Goal: Information Seeking & Learning: Learn about a topic

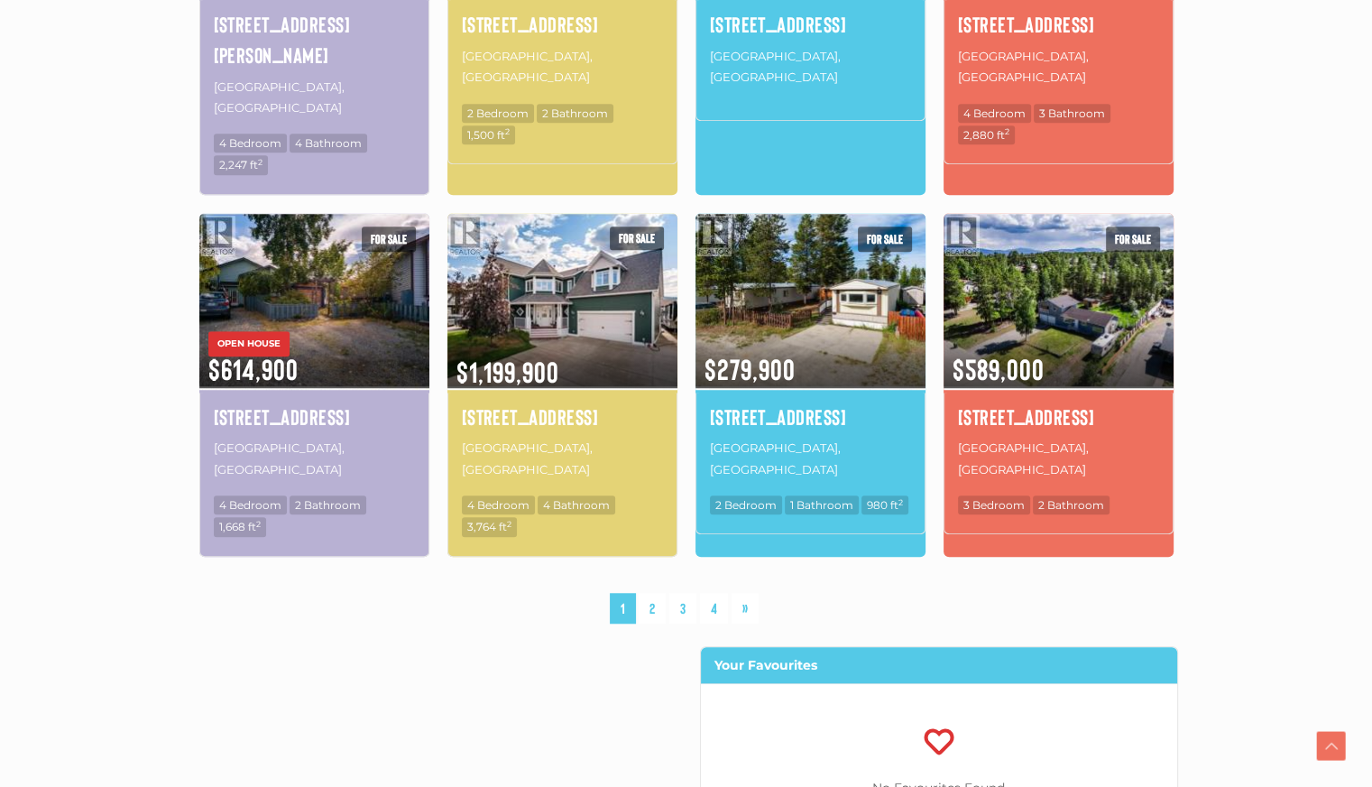
scroll to position [1353, 0]
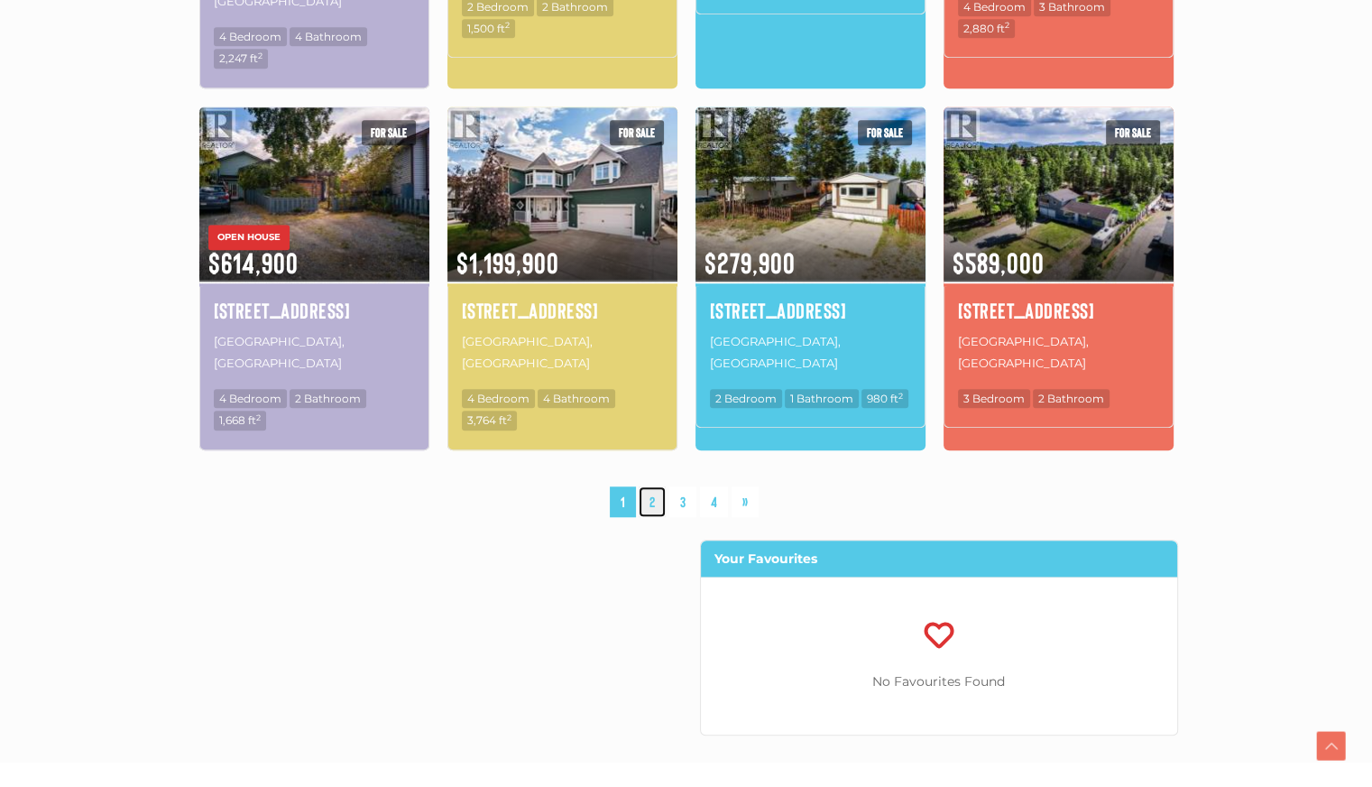
click at [654, 486] on link "2" at bounding box center [652, 502] width 27 height 32
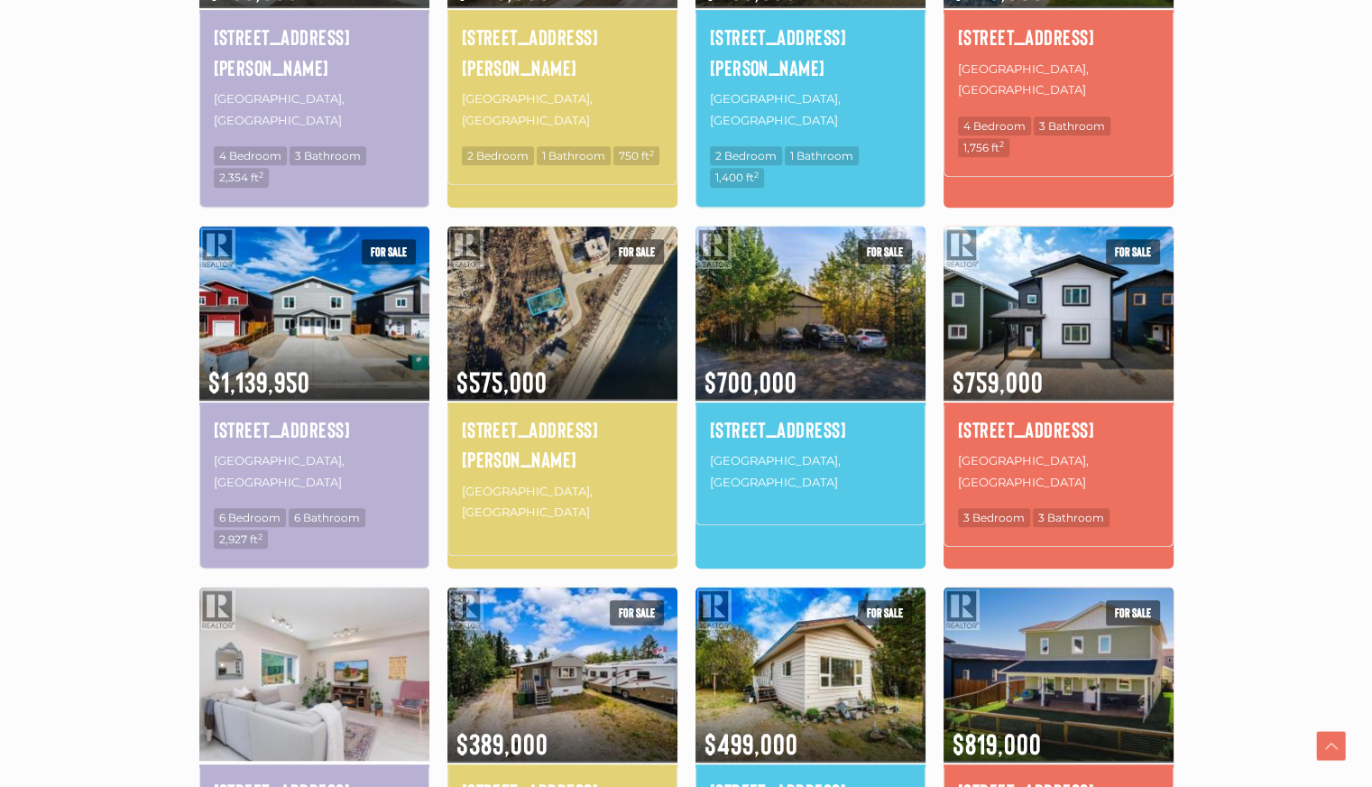
scroll to position [1082, 0]
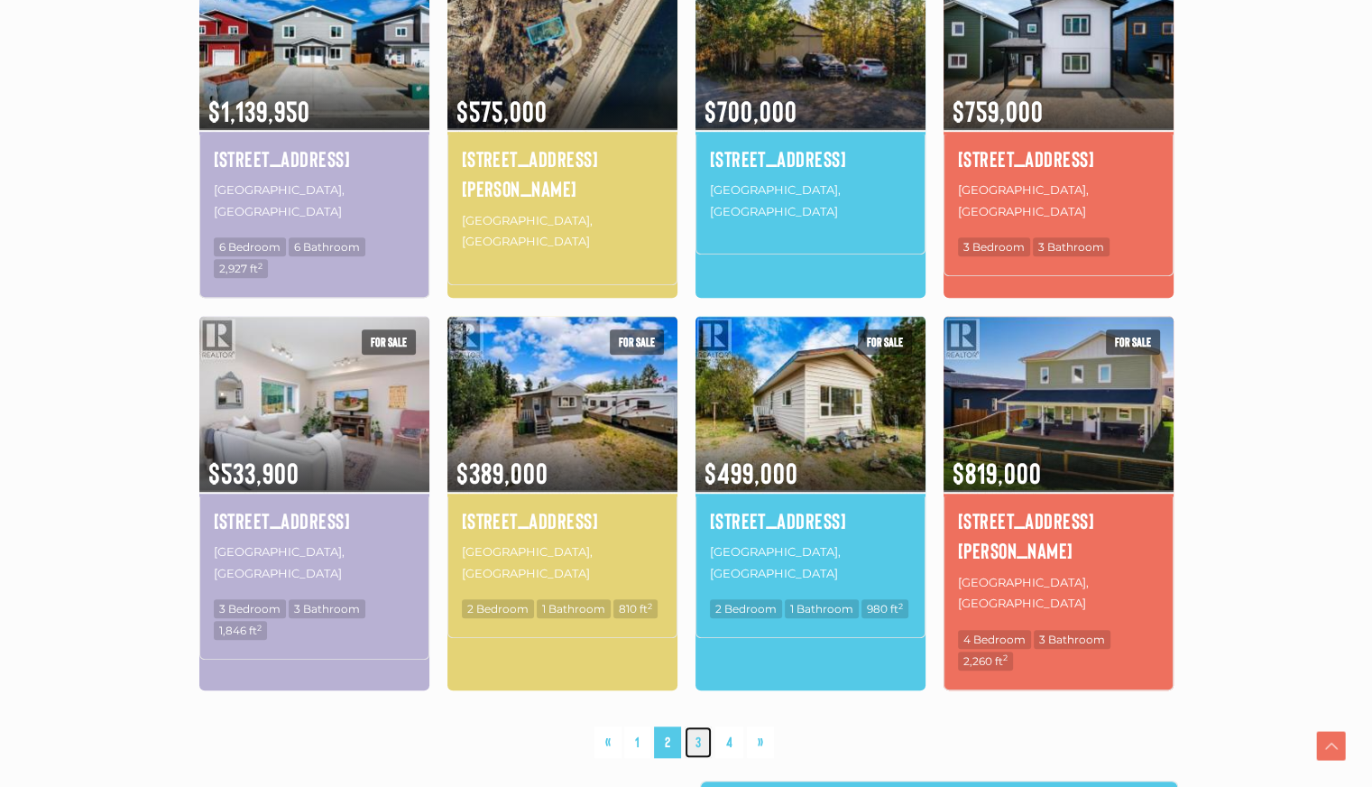
click at [700, 726] on link "3" at bounding box center [698, 742] width 27 height 32
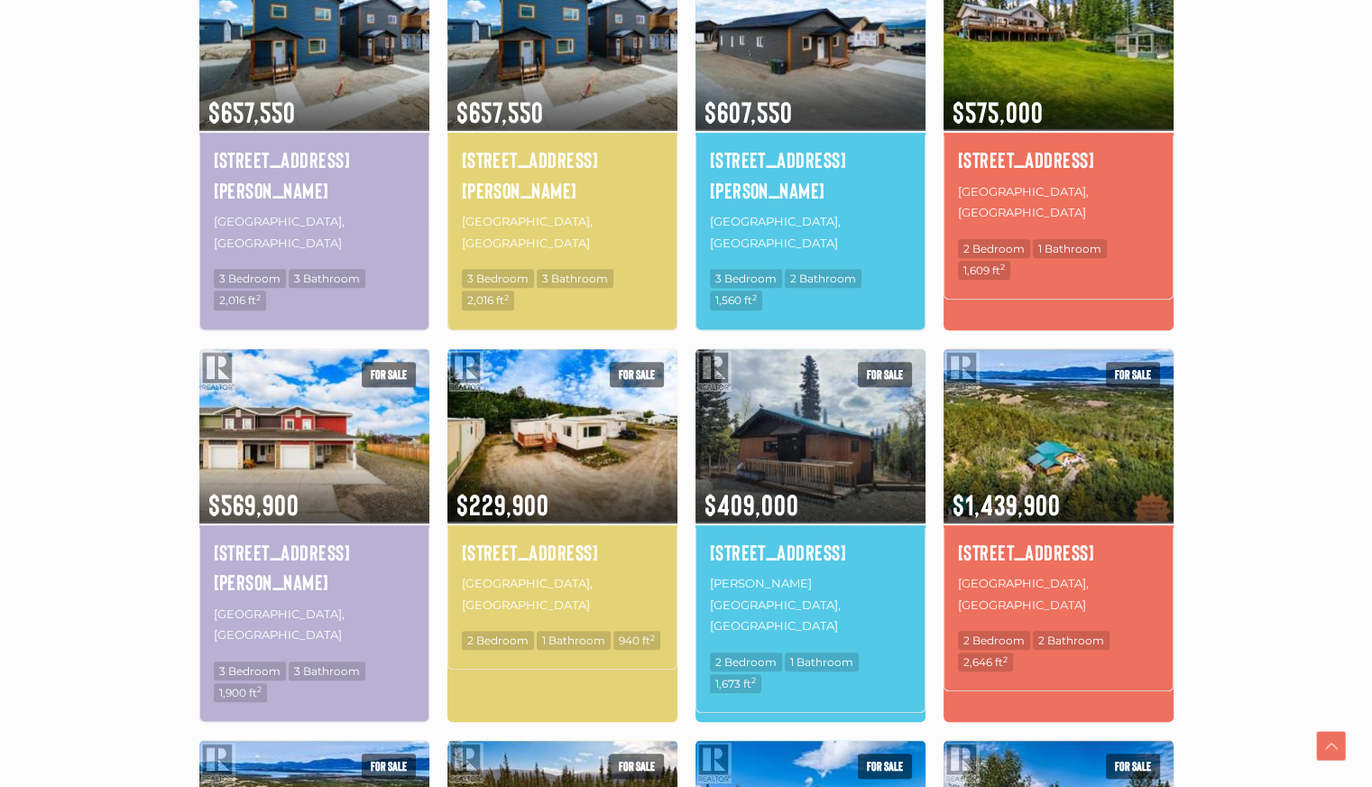
scroll to position [1230, 0]
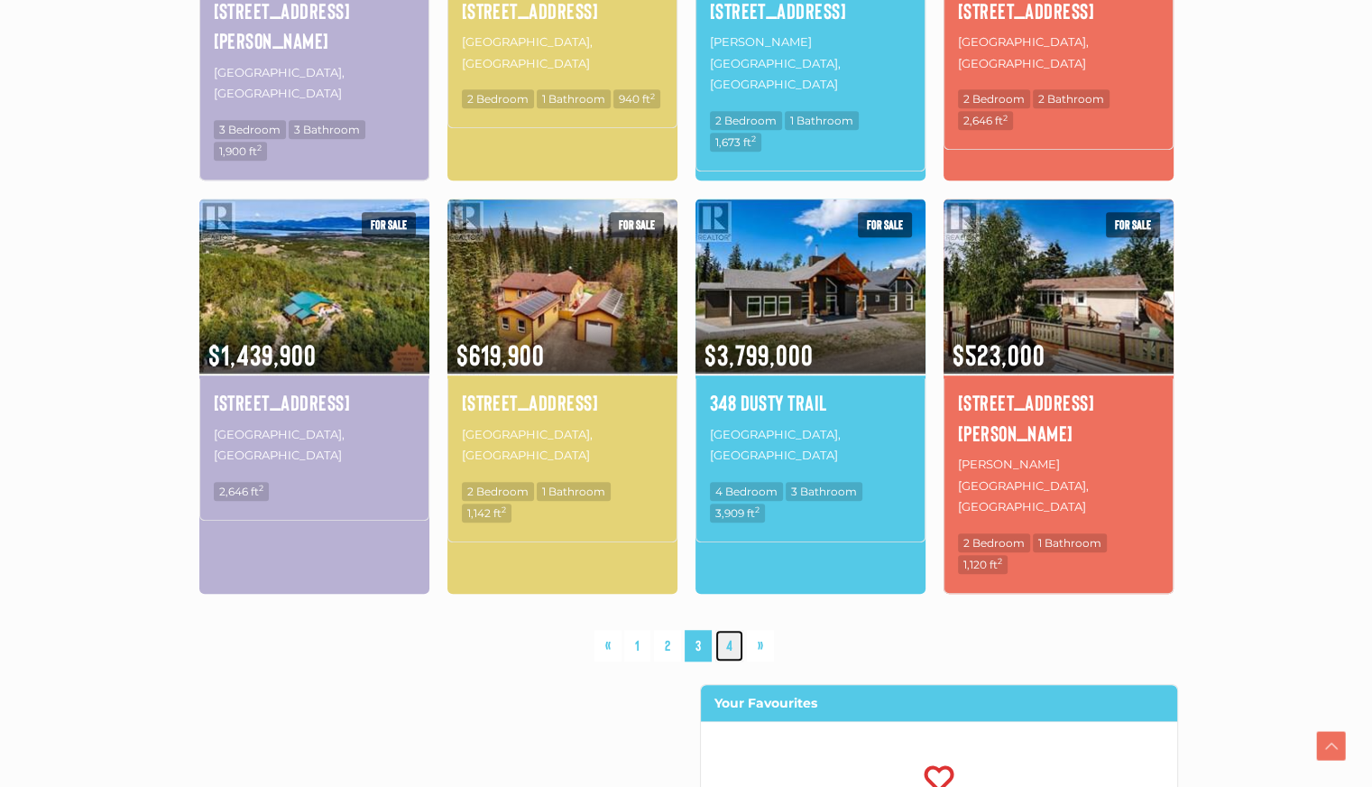
click at [731, 630] on link "4" at bounding box center [729, 646] width 28 height 32
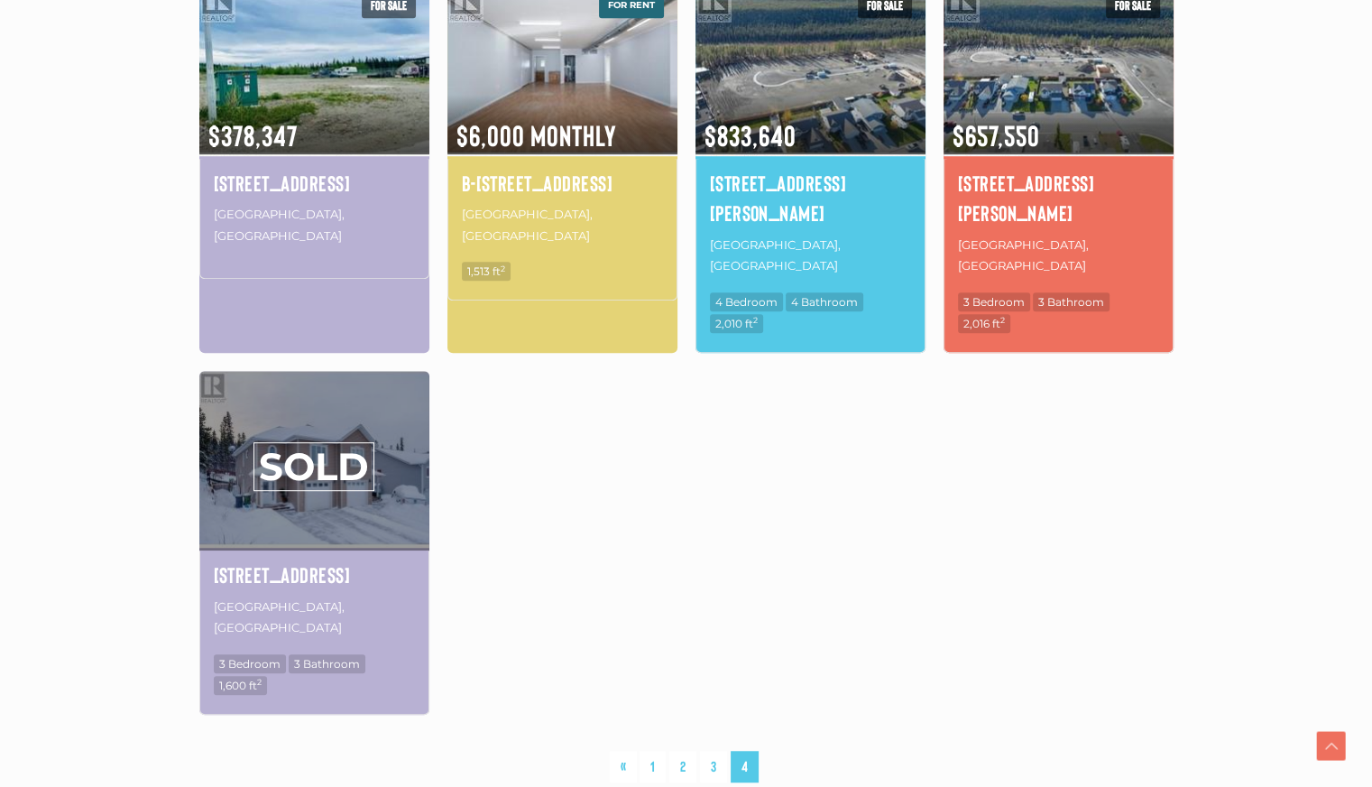
scroll to position [689, 0]
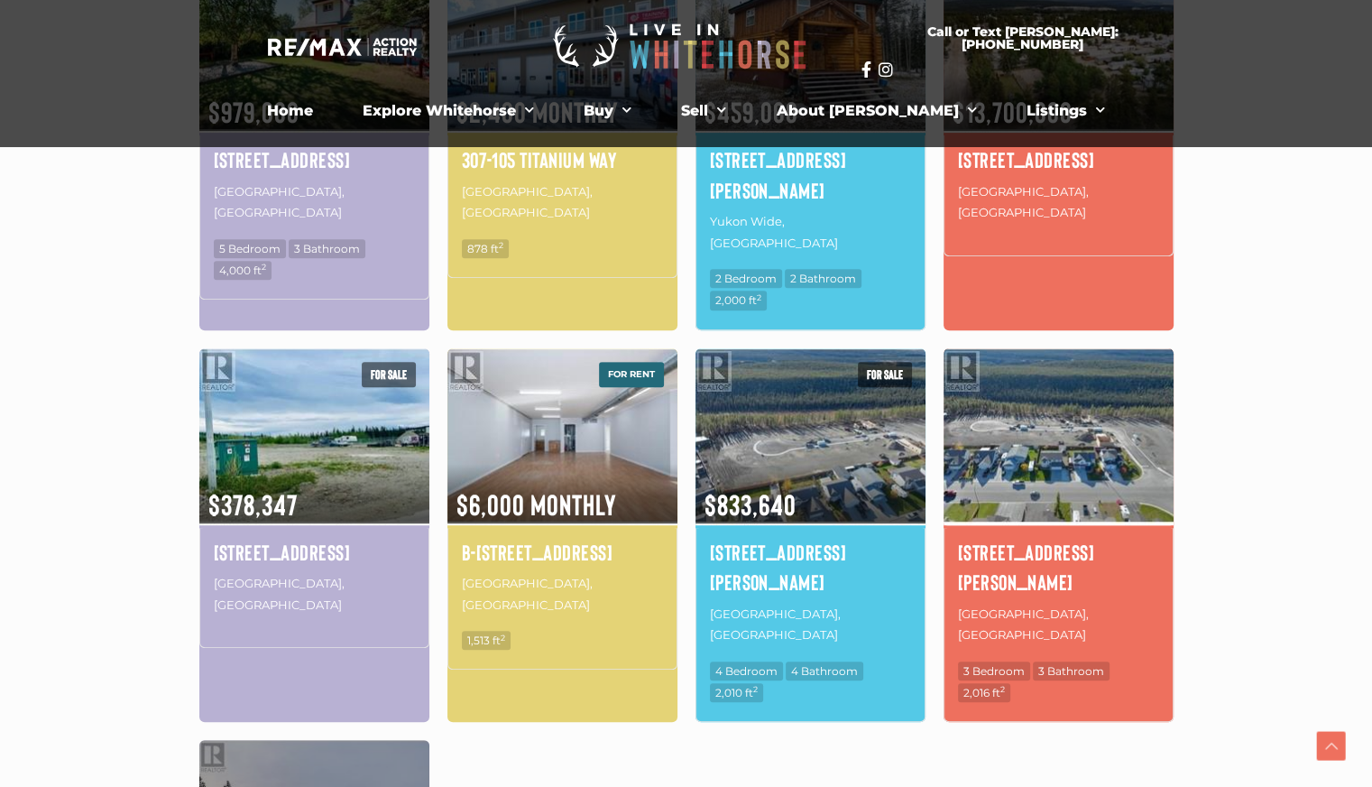
click at [999, 456] on img at bounding box center [1059, 435] width 230 height 180
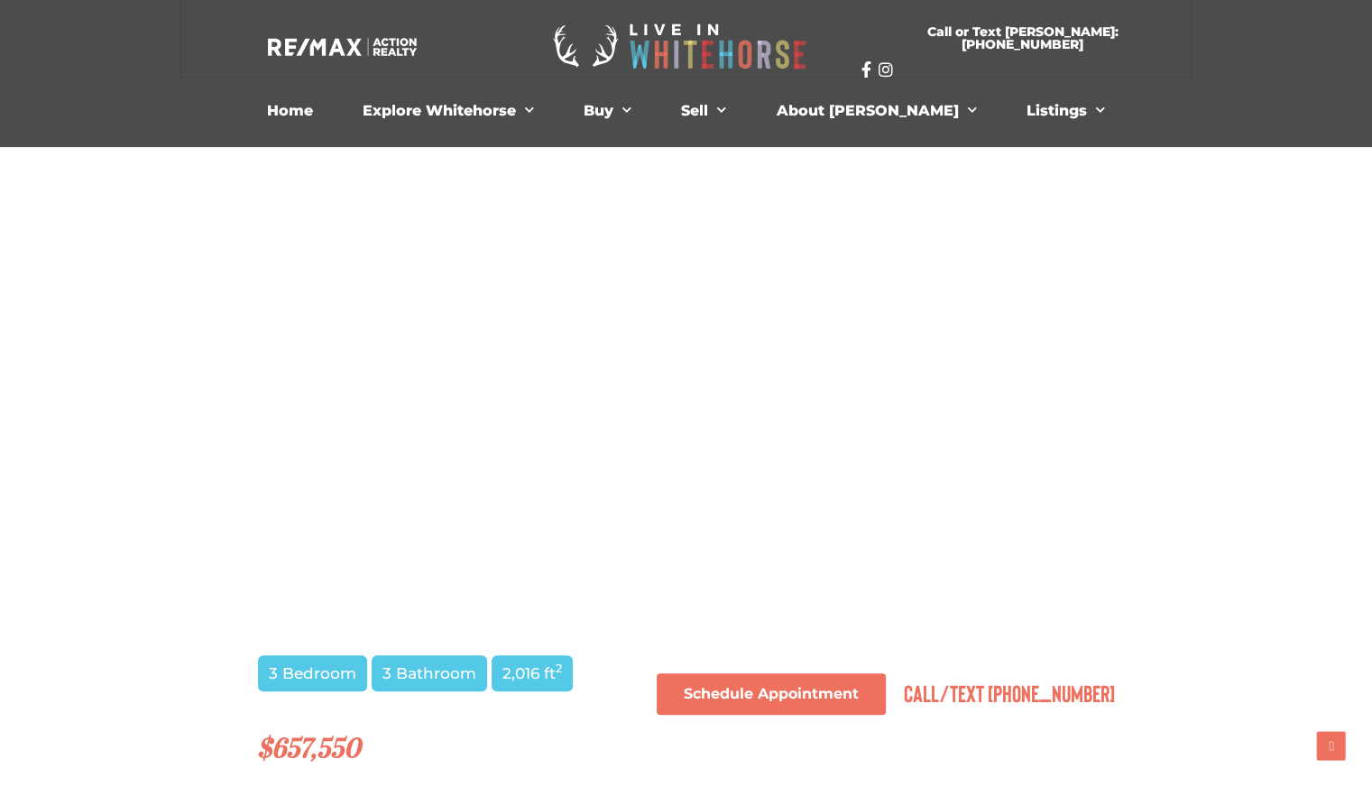
scroll to position [541, 0]
